Goal: Check status: Check status

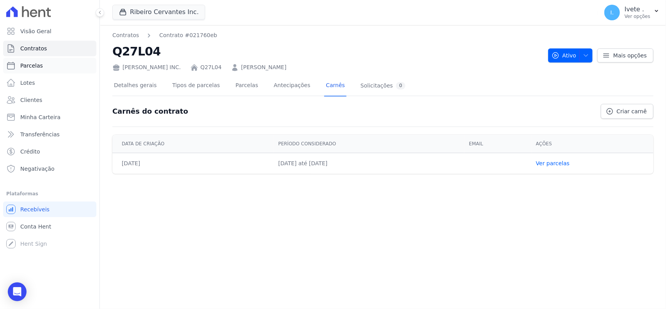
click at [45, 67] on link "Parcelas" at bounding box center [49, 66] width 93 height 16
select select
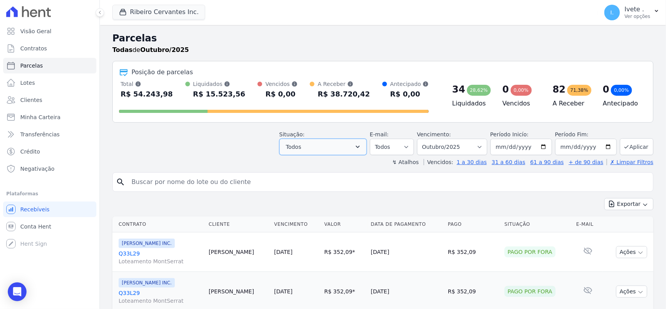
click at [335, 147] on button "Todos" at bounding box center [322, 146] width 87 height 16
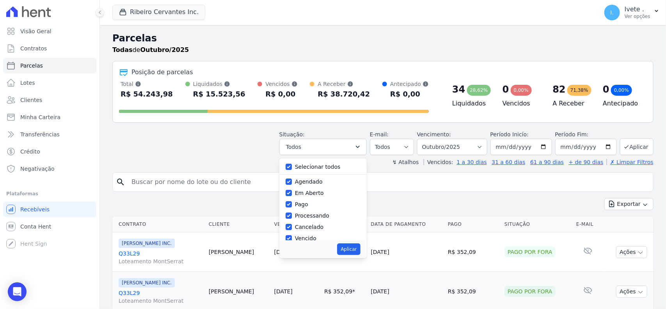
click at [291, 163] on div at bounding box center [289, 167] width 6 height 8
click at [292, 167] on input "Selecionar todos" at bounding box center [289, 166] width 6 height 6
checkbox input "false"
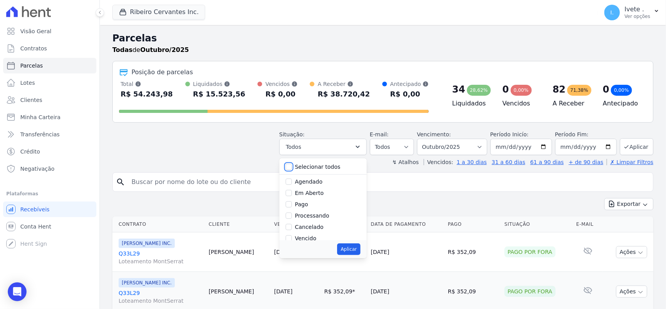
checkbox input "false"
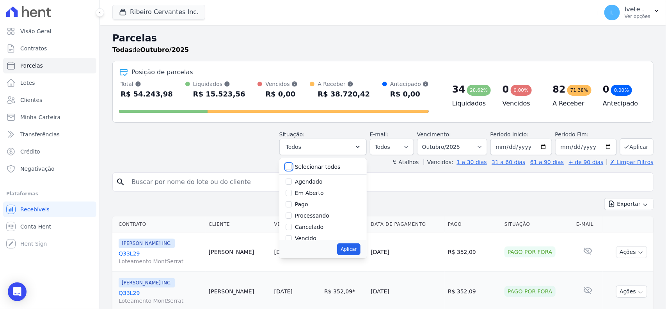
checkbox input "false"
click at [292, 186] on input "Vencido" at bounding box center [289, 186] width 6 height 6
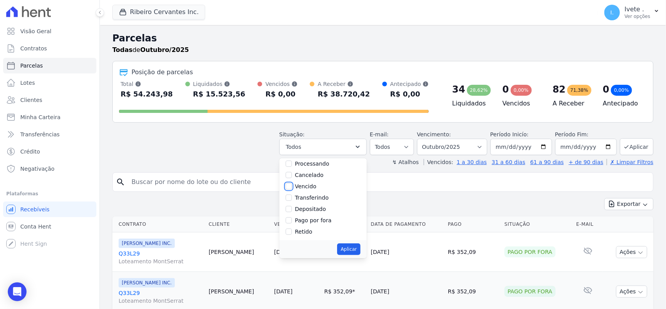
checkbox input "true"
click at [447, 153] on select "Filtrar por período ──────── Todos os meses Maio/2021 Junho/2021 Julho/2021 Ago…" at bounding box center [452, 146] width 70 height 16
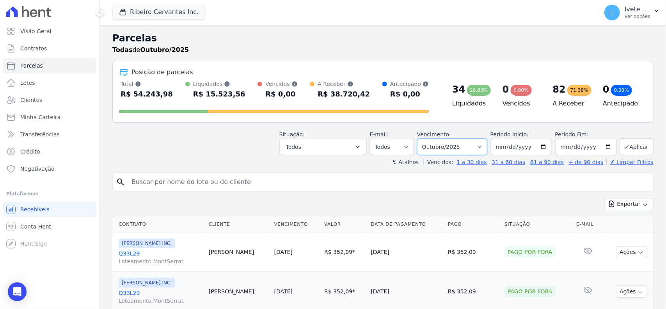
select select "09/2025"
click at [420, 138] on select "Filtrar por período ──────── Todos os meses Maio/2021 Junho/2021 Julho/2021 Ago…" at bounding box center [452, 146] width 70 height 16
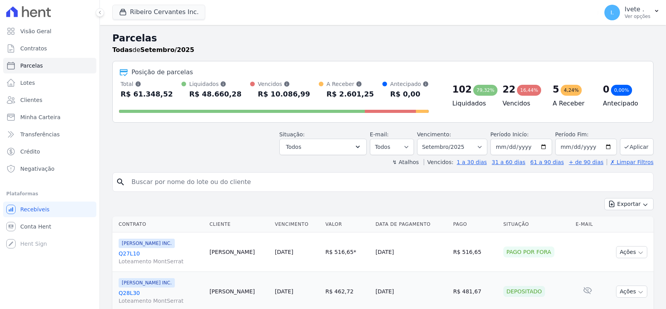
select select
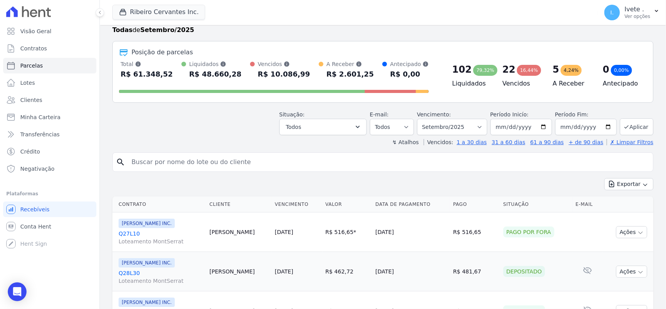
scroll to position [19, 0]
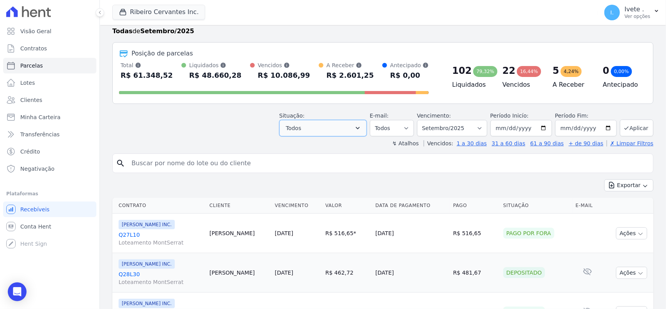
click at [358, 129] on icon "button" at bounding box center [358, 128] width 8 height 8
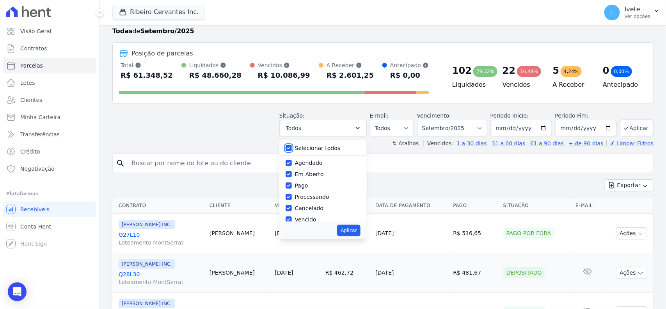
click at [292, 151] on input "Selecionar todos" at bounding box center [289, 148] width 6 height 6
checkbox input "false"
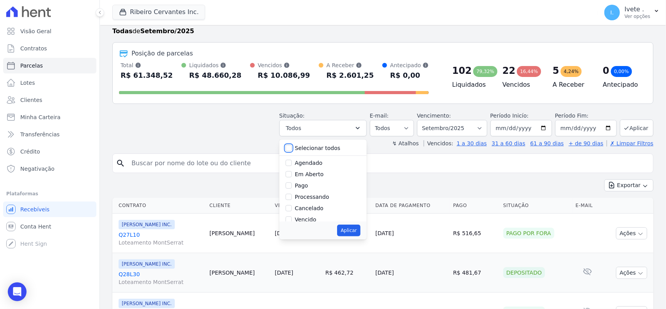
checkbox input "false"
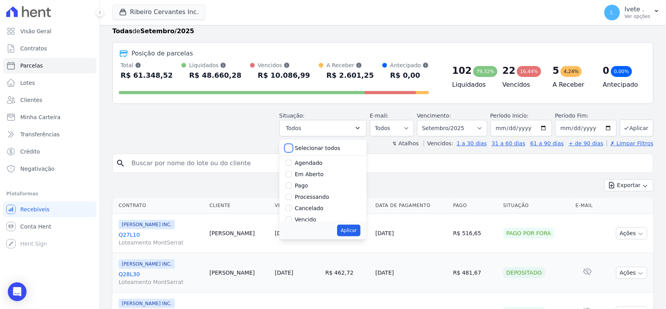
checkbox input "false"
click at [292, 170] on input "Vencido" at bounding box center [289, 170] width 6 height 6
checkbox input "true"
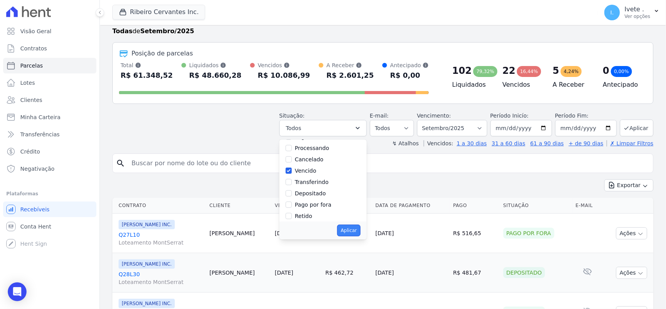
click at [351, 232] on button "Aplicar" at bounding box center [348, 230] width 23 height 12
select select "overdue"
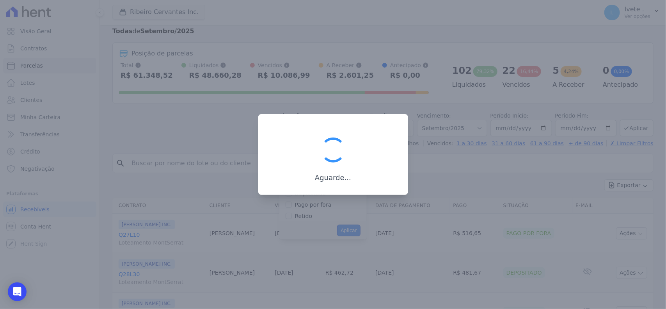
scroll to position [14, 0]
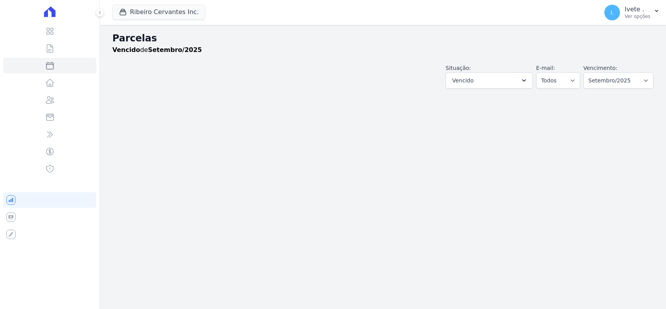
select select
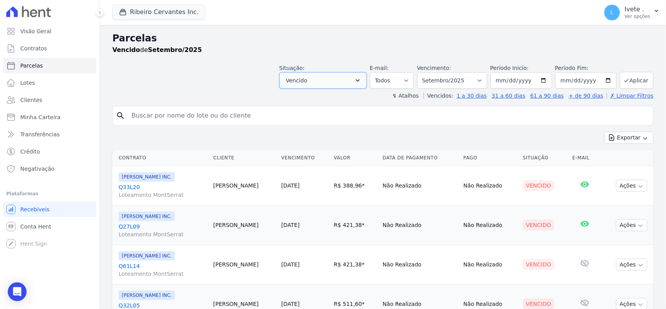
click at [346, 78] on button "Vencido" at bounding box center [322, 80] width 87 height 16
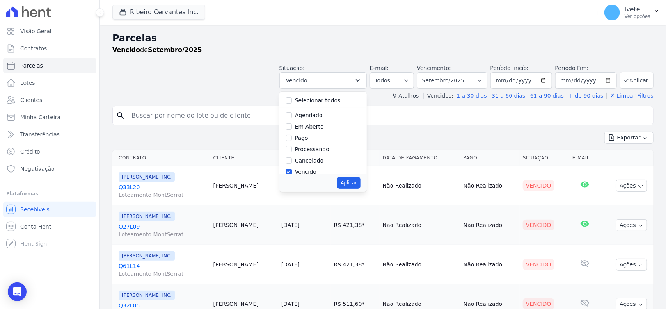
click at [293, 119] on div "Agendado" at bounding box center [323, 115] width 75 height 11
click at [292, 115] on input "Agendado" at bounding box center [289, 115] width 6 height 6
checkbox input "true"
click at [473, 79] on select "Filtrar por período ──────── Todos os meses Maio/2021 Junho/2021 Julho/2021 Ago…" at bounding box center [452, 80] width 70 height 16
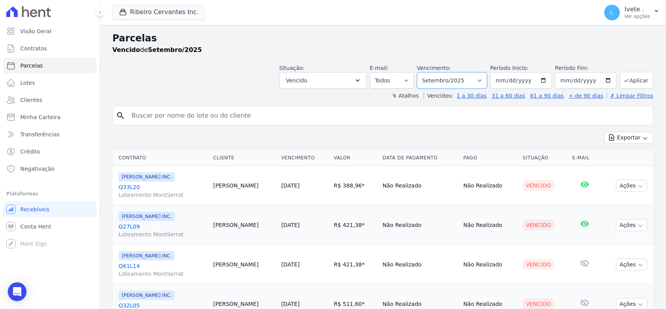
select select "10/2025"
click at [420, 72] on select "Filtrar por período ──────── Todos os meses Maio/2021 Junho/2021 Julho/2021 Ago…" at bounding box center [452, 80] width 70 height 16
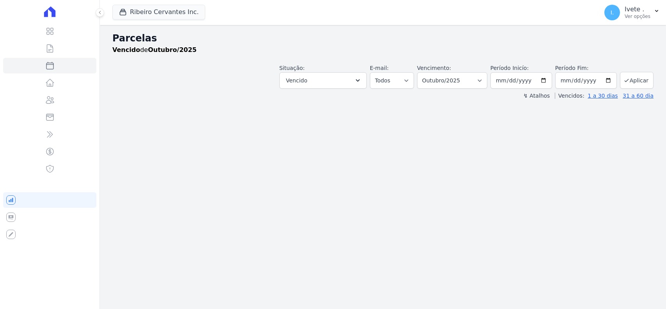
select select
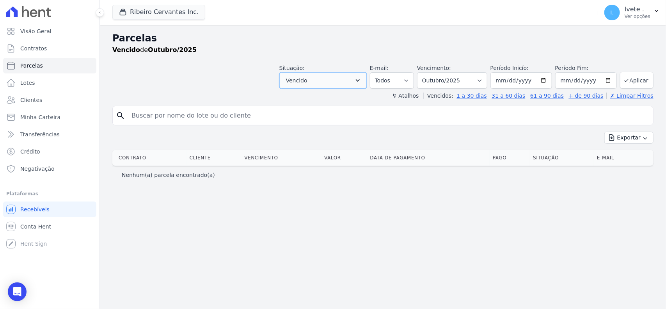
click at [358, 79] on button "Vencido" at bounding box center [322, 80] width 87 height 16
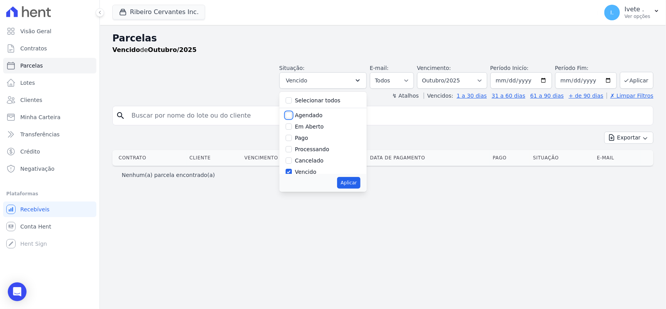
click at [292, 114] on input "Agendado" at bounding box center [289, 115] width 6 height 6
checkbox input "true"
click at [292, 170] on input "Vencido" at bounding box center [289, 172] width 6 height 6
checkbox input "false"
click at [356, 180] on button "Aplicar" at bounding box center [348, 183] width 23 height 12
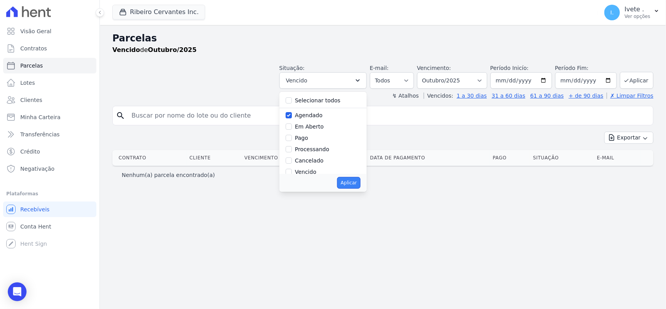
select select "scheduled"
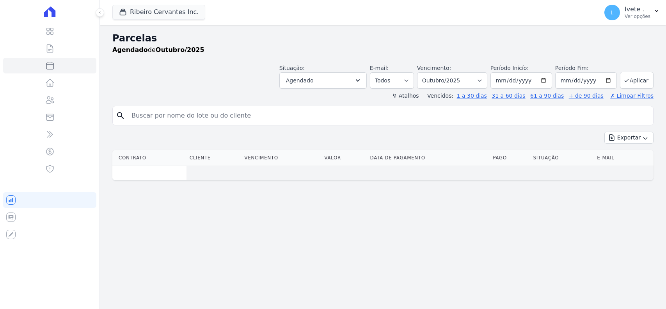
select select
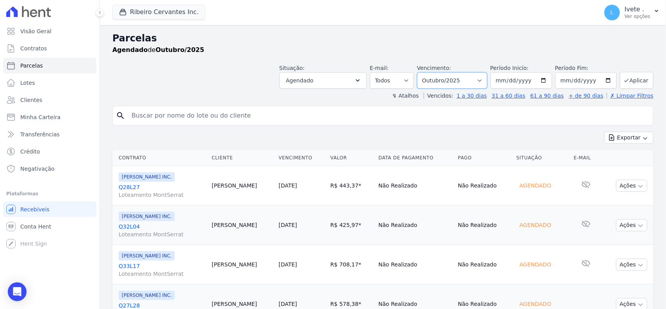
click at [473, 77] on select "Filtrar por período ──────── Todos os meses Maio/2021 Junho/2021 Julho/2021 Ago…" at bounding box center [452, 80] width 70 height 16
select select "11/2025"
click at [420, 72] on select "Filtrar por período ──────── Todos os meses Maio/2021 Junho/2021 Julho/2021 Ago…" at bounding box center [452, 80] width 70 height 16
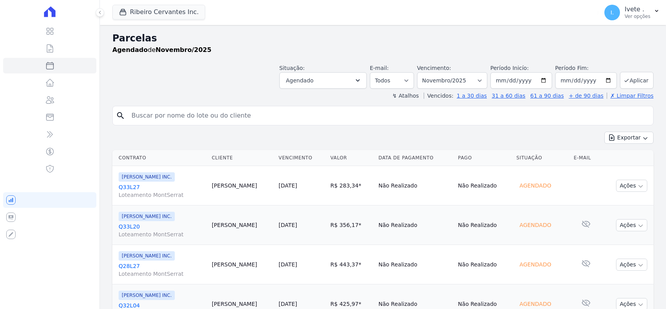
select select
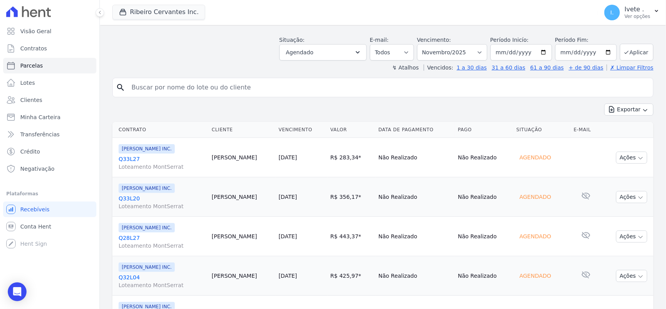
scroll to position [23, 0]
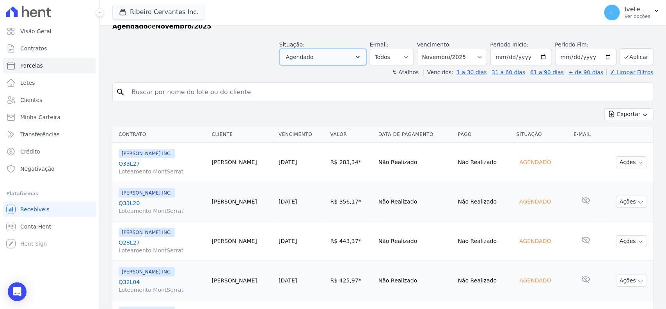
click at [309, 50] on button "Agendado" at bounding box center [322, 57] width 87 height 16
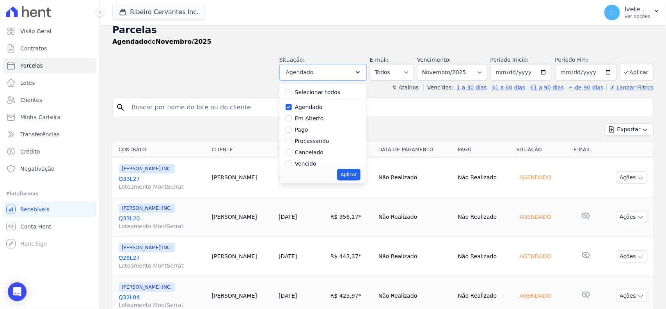
scroll to position [0, 0]
